Goal: Navigation & Orientation: Find specific page/section

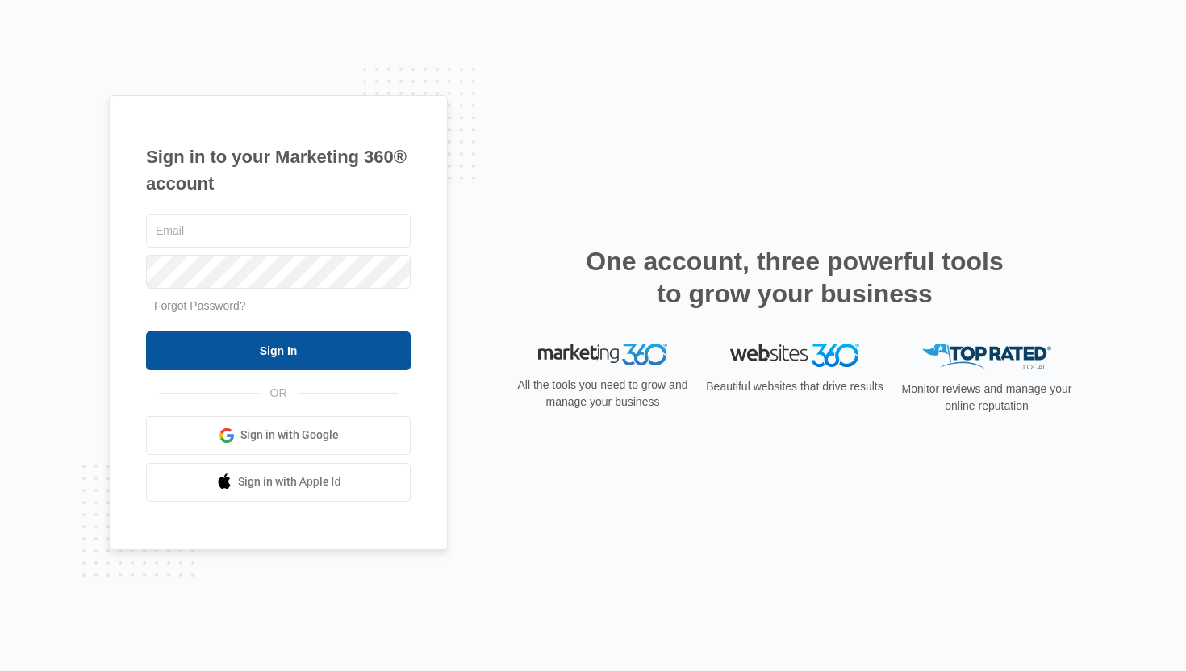
type input "[EMAIL_ADDRESS][DOMAIN_NAME]"
click at [290, 355] on input "Sign In" at bounding box center [278, 351] width 265 height 39
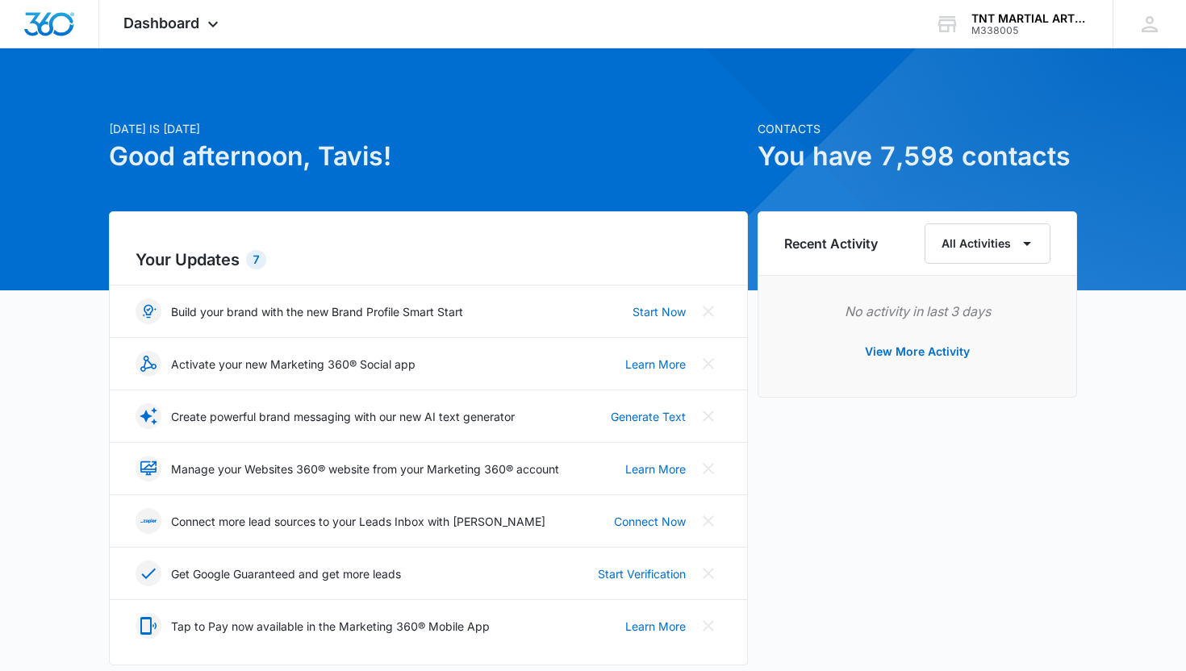
scroll to position [15, 0]
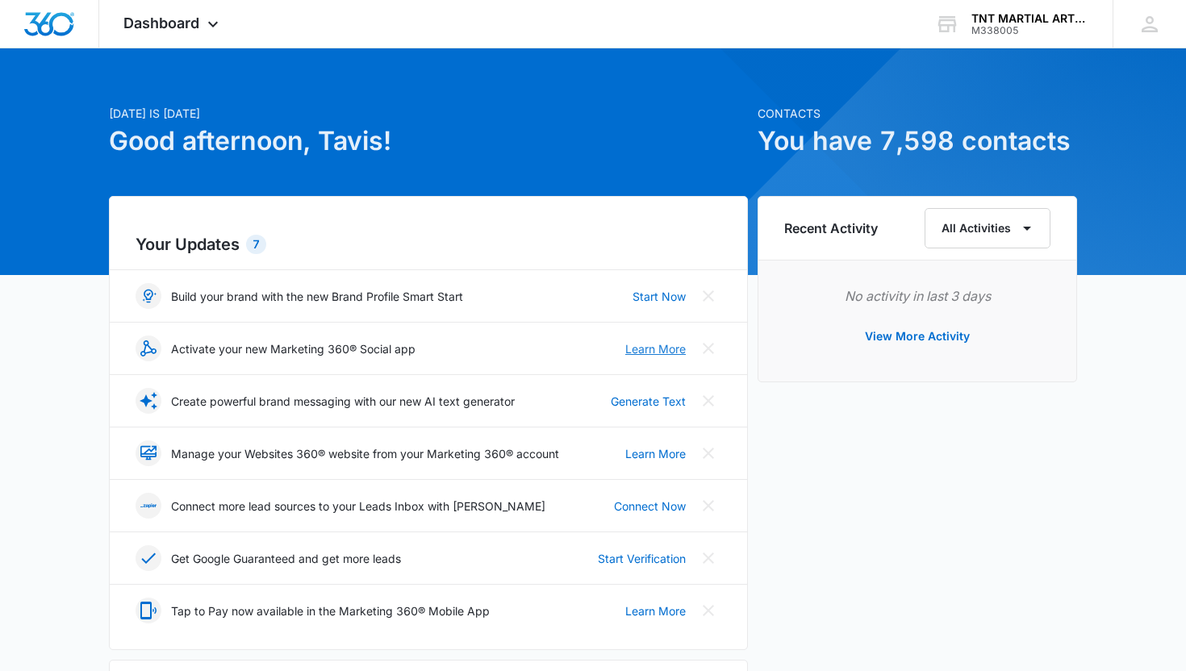
click at [655, 353] on link "Learn More" at bounding box center [655, 348] width 61 height 17
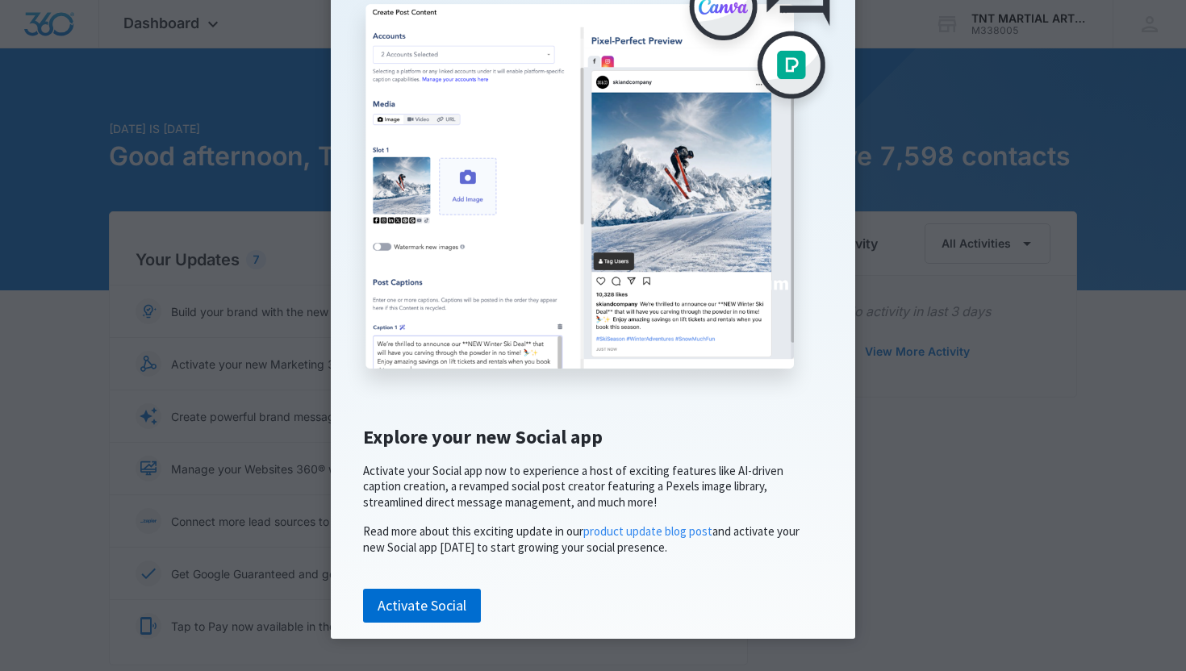
scroll to position [234, 0]
click at [419, 607] on link "Activate Social" at bounding box center [422, 606] width 118 height 34
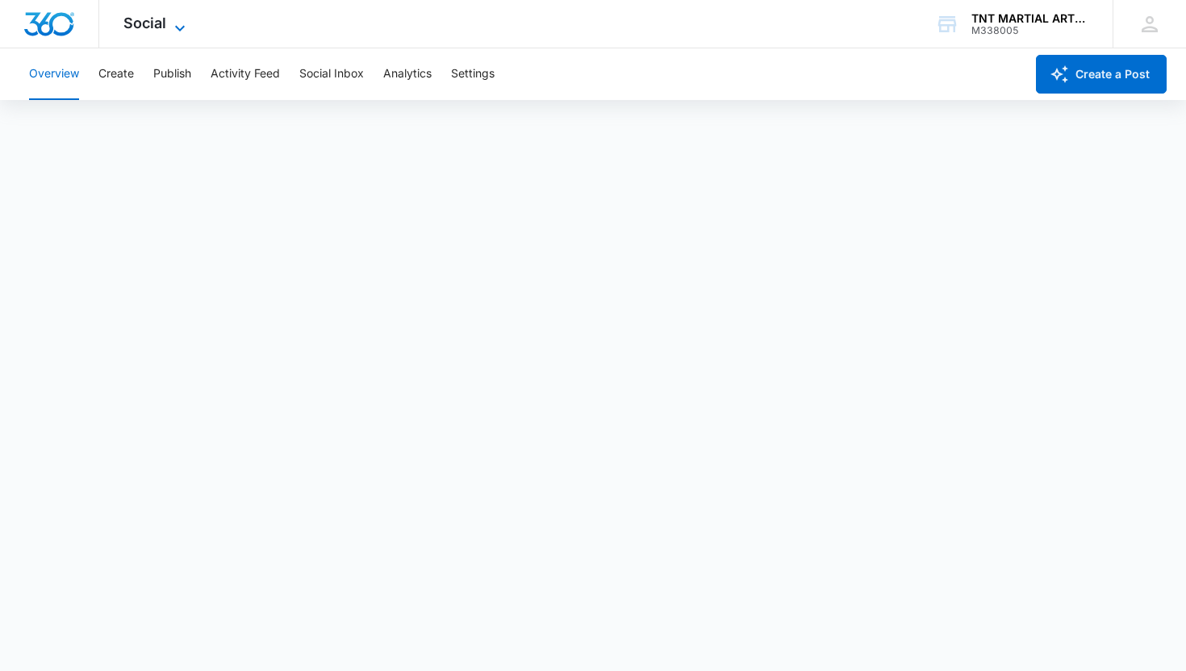
click at [160, 30] on span "Social" at bounding box center [144, 23] width 43 height 17
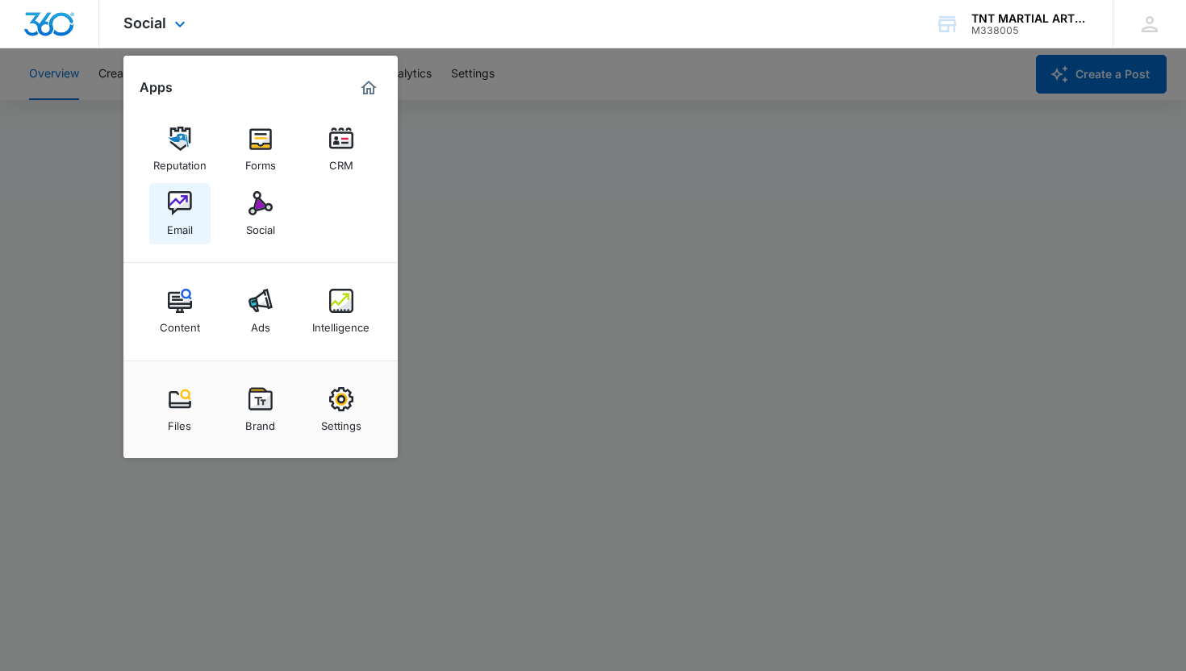
click at [180, 198] on img at bounding box center [180, 203] width 24 height 24
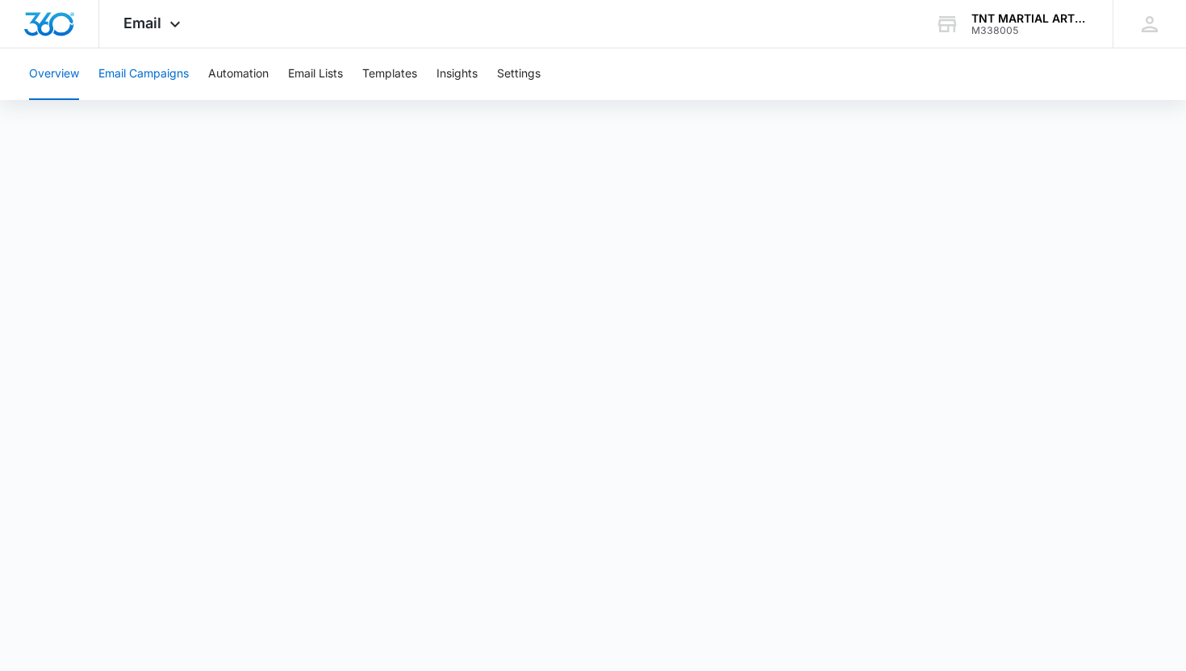
click at [165, 77] on button "Email Campaigns" at bounding box center [143, 74] width 90 height 52
click at [309, 70] on button "Email Lists" at bounding box center [315, 74] width 55 height 52
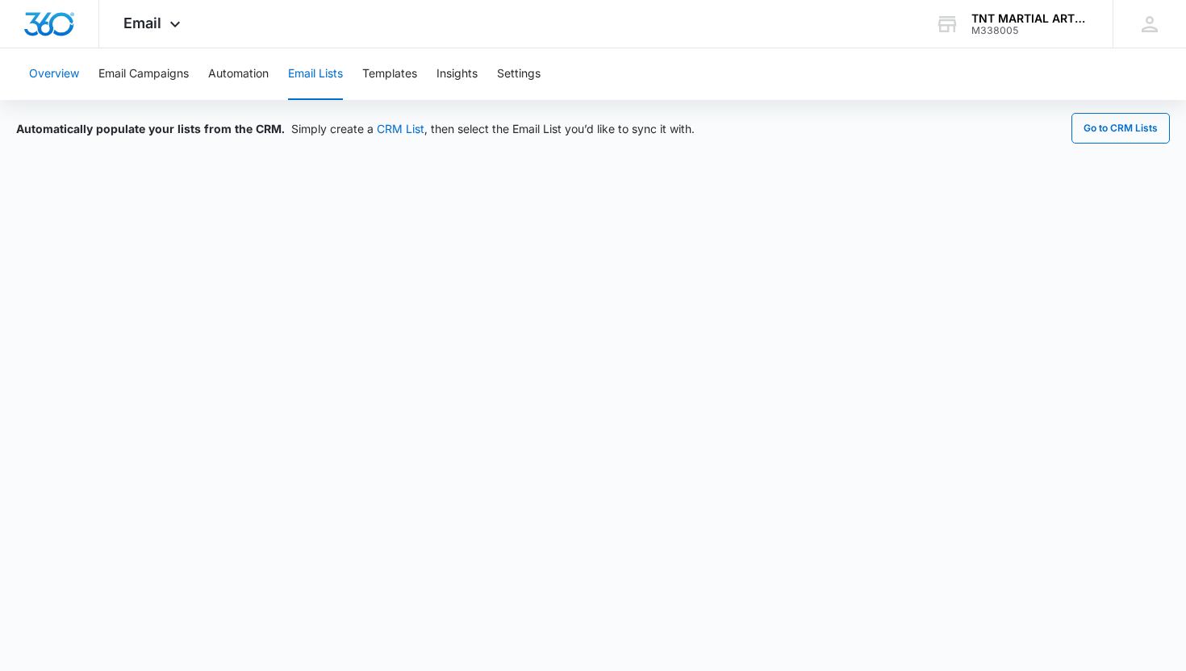
click at [61, 70] on button "Overview" at bounding box center [54, 74] width 50 height 52
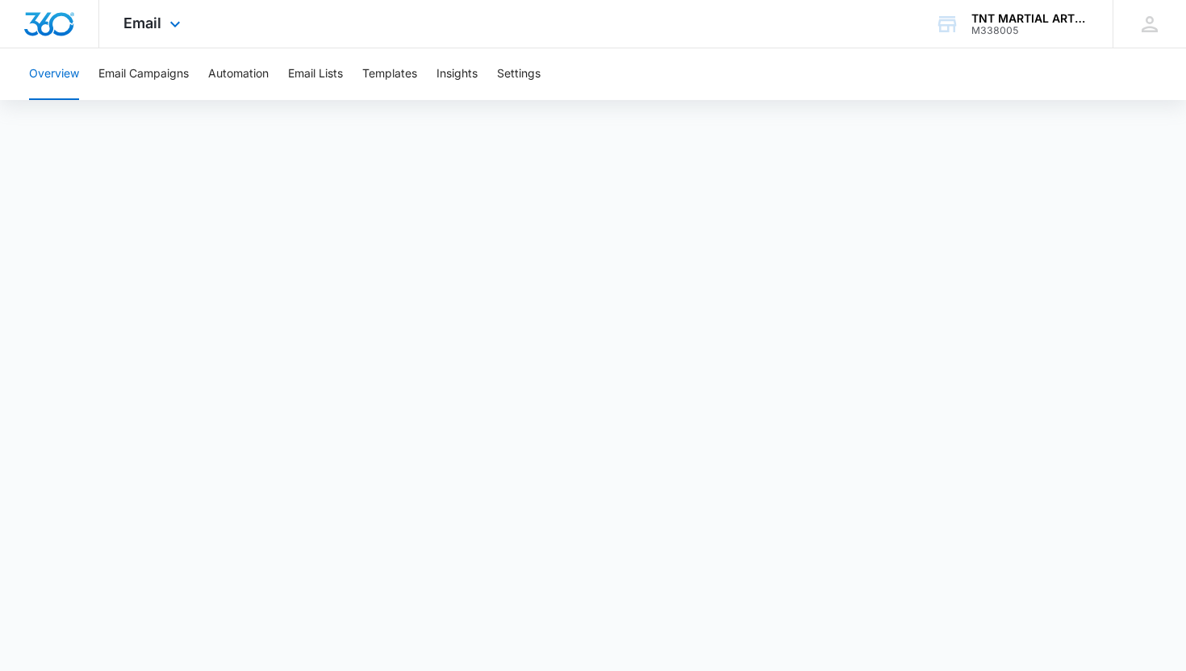
click at [52, 25] on img "Dashboard" at bounding box center [49, 24] width 52 height 24
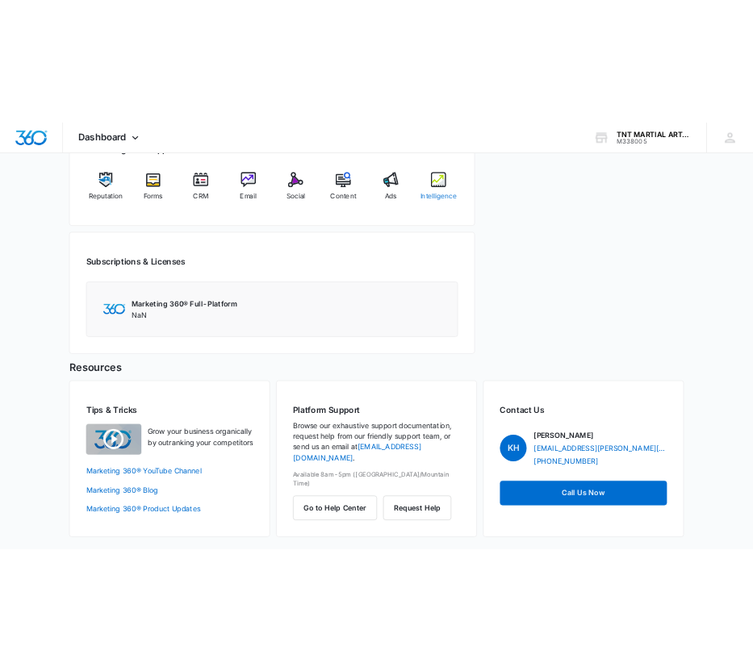
scroll to position [673, 0]
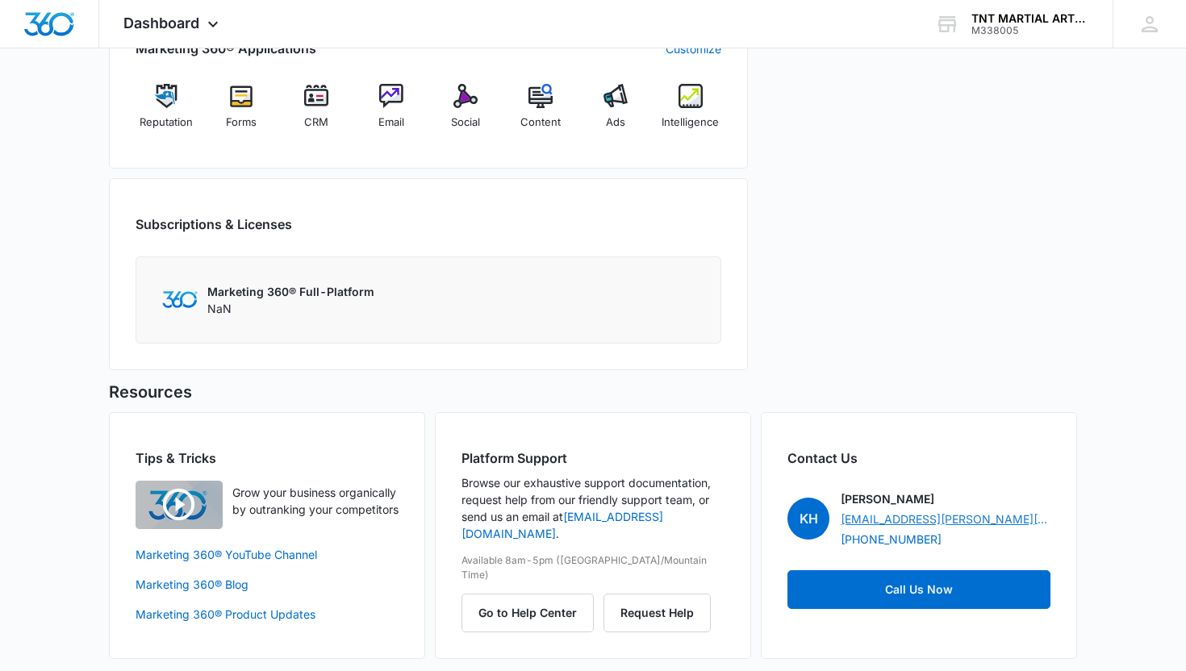
click at [958, 516] on link "[EMAIL_ADDRESS][PERSON_NAME][DOMAIN_NAME]" at bounding box center [946, 519] width 210 height 17
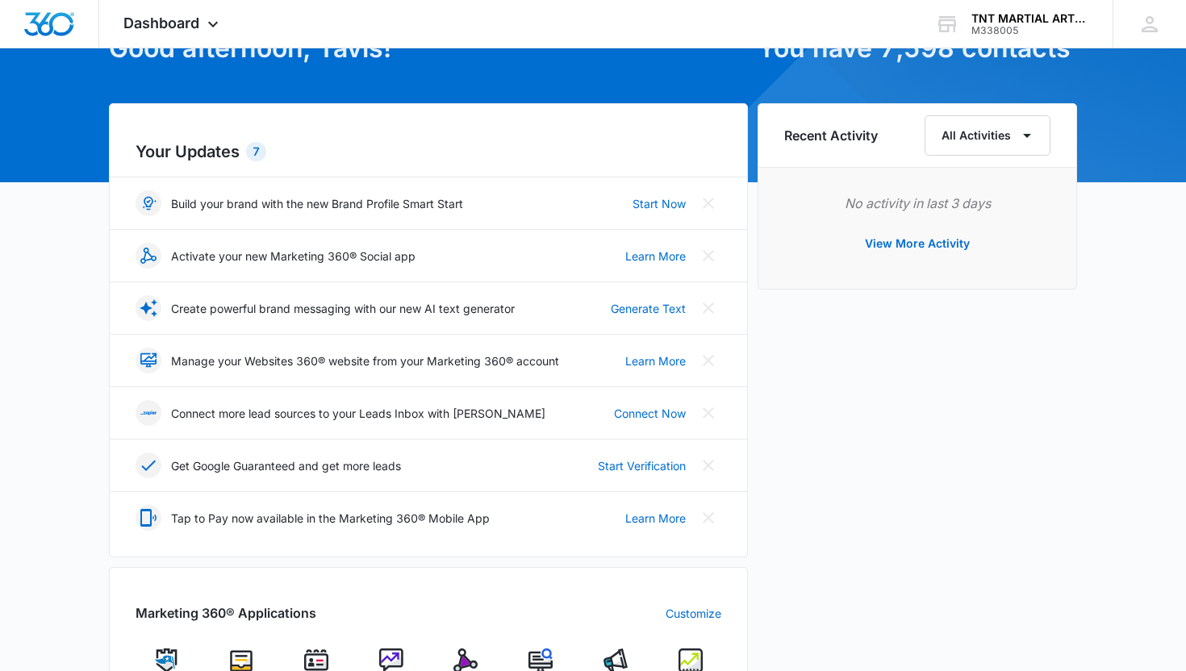
scroll to position [115, 0]
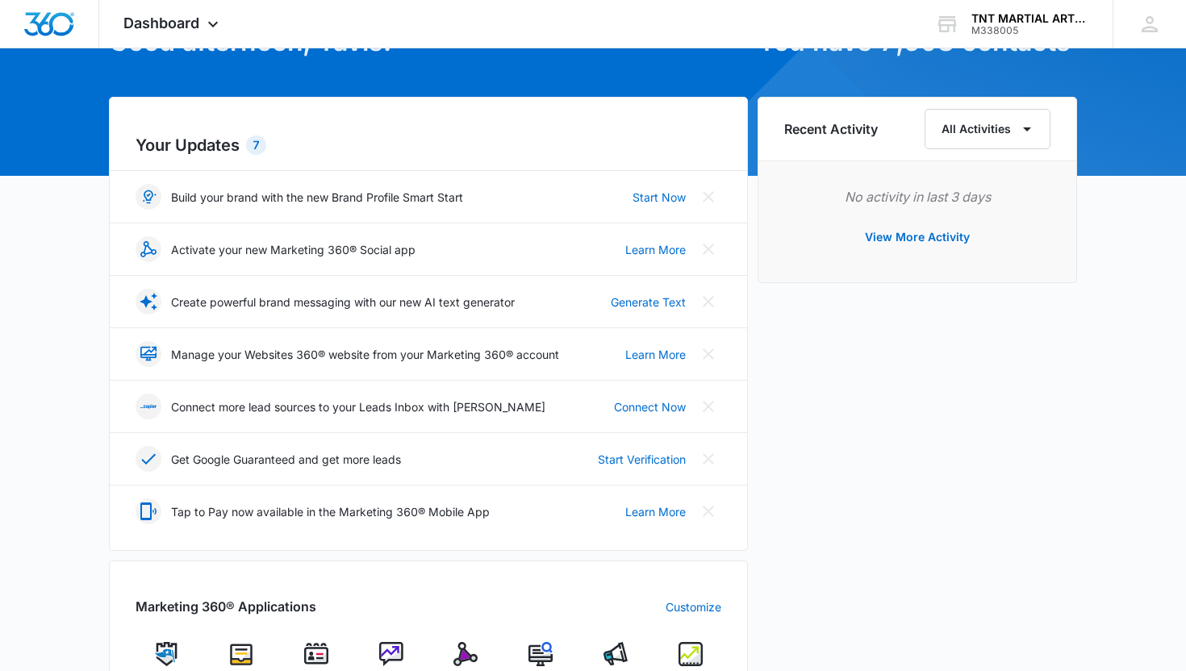
click at [261, 143] on div "7" at bounding box center [256, 145] width 20 height 19
